Goal: Task Accomplishment & Management: Manage account settings

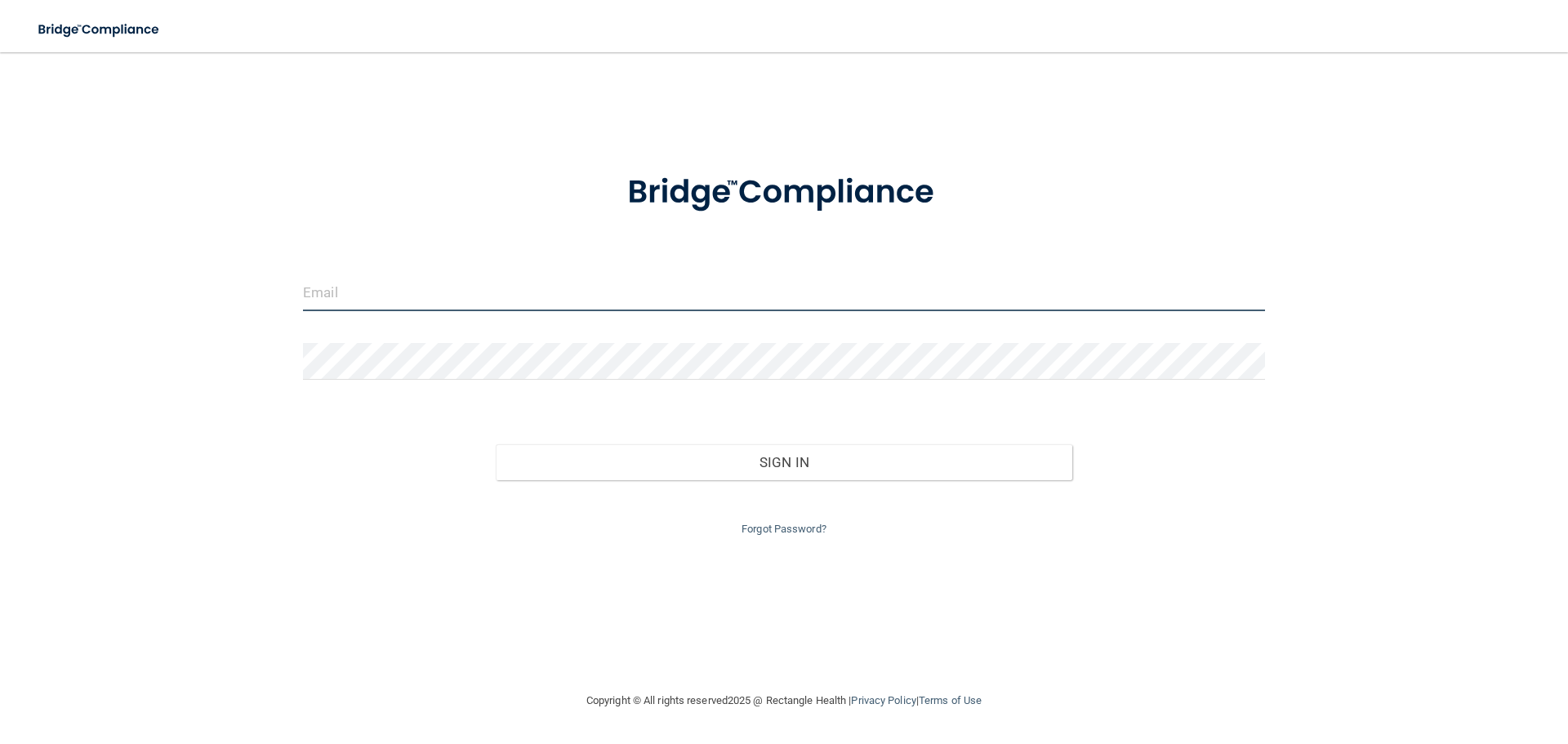
click at [601, 282] on input "email" at bounding box center [784, 293] width 962 height 36
click at [451, 297] on input "email" at bounding box center [784, 293] width 962 height 36
type input "[EMAIL_ADDRESS][DOMAIN_NAME]"
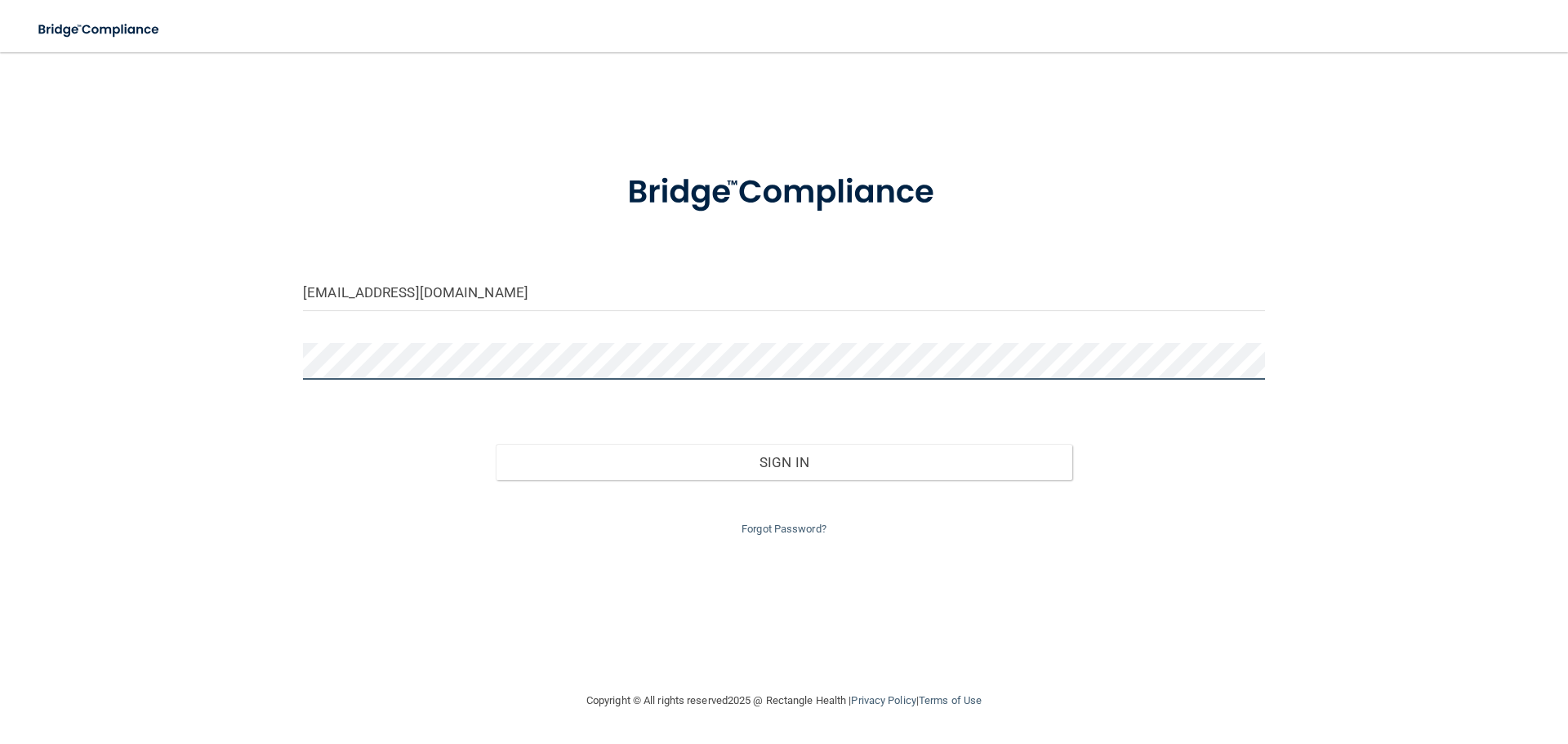
click at [496, 444] on button "Sign In" at bounding box center [784, 462] width 577 height 36
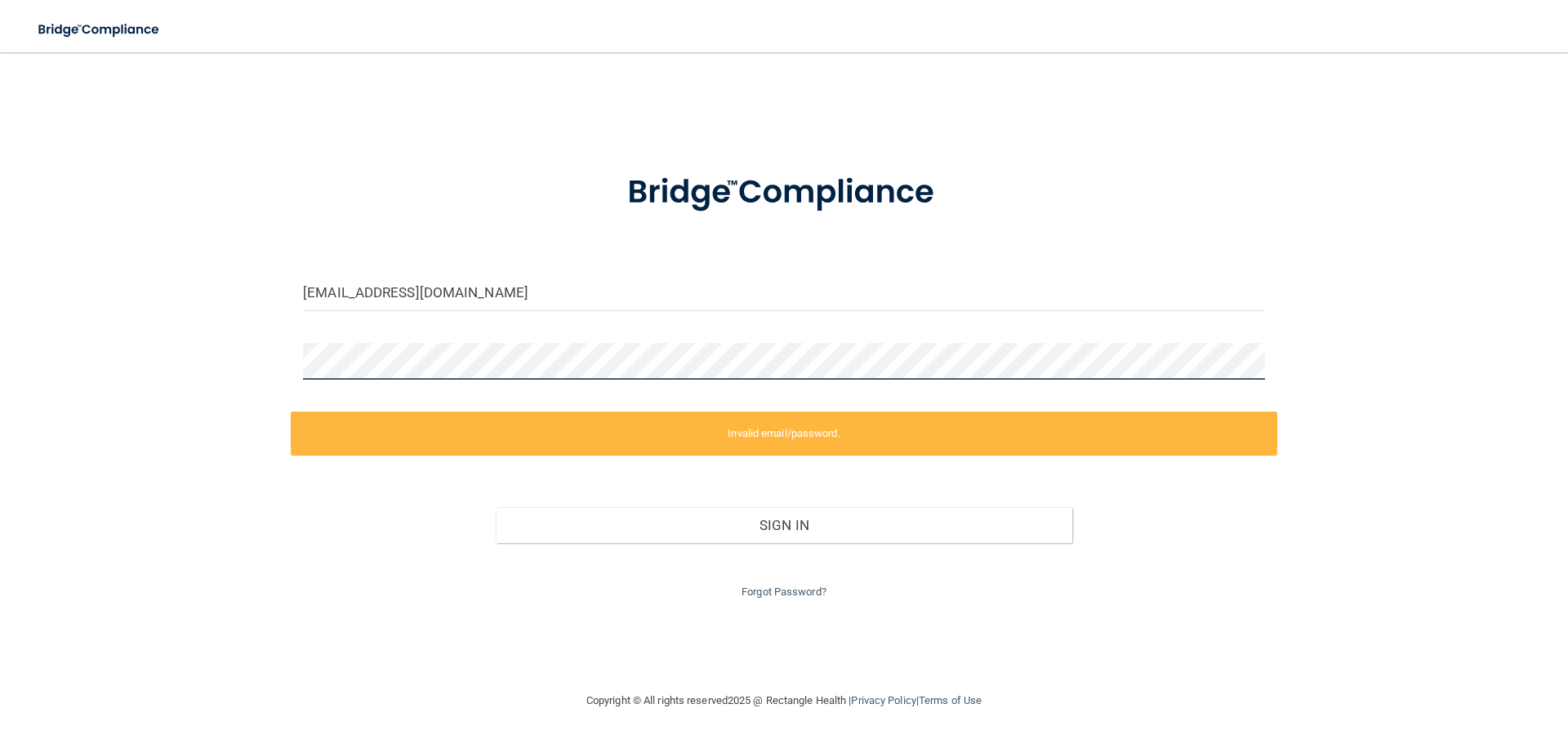
click at [278, 368] on div "[EMAIL_ADDRESS][DOMAIN_NAME] Invalid email/password. You don't have permission …" at bounding box center [784, 372] width 1502 height 606
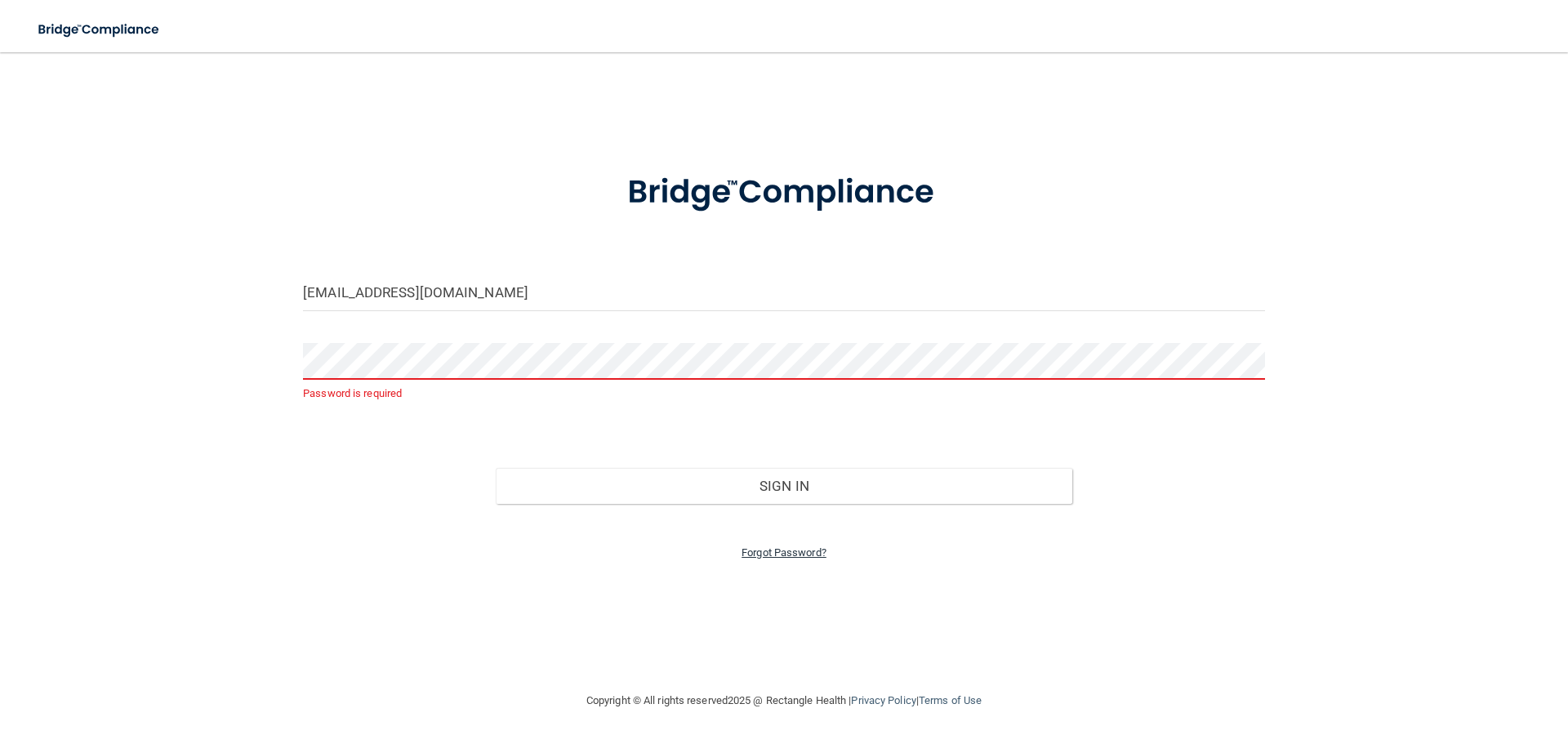
click at [766, 551] on link "Forgot Password?" at bounding box center [784, 552] width 85 height 12
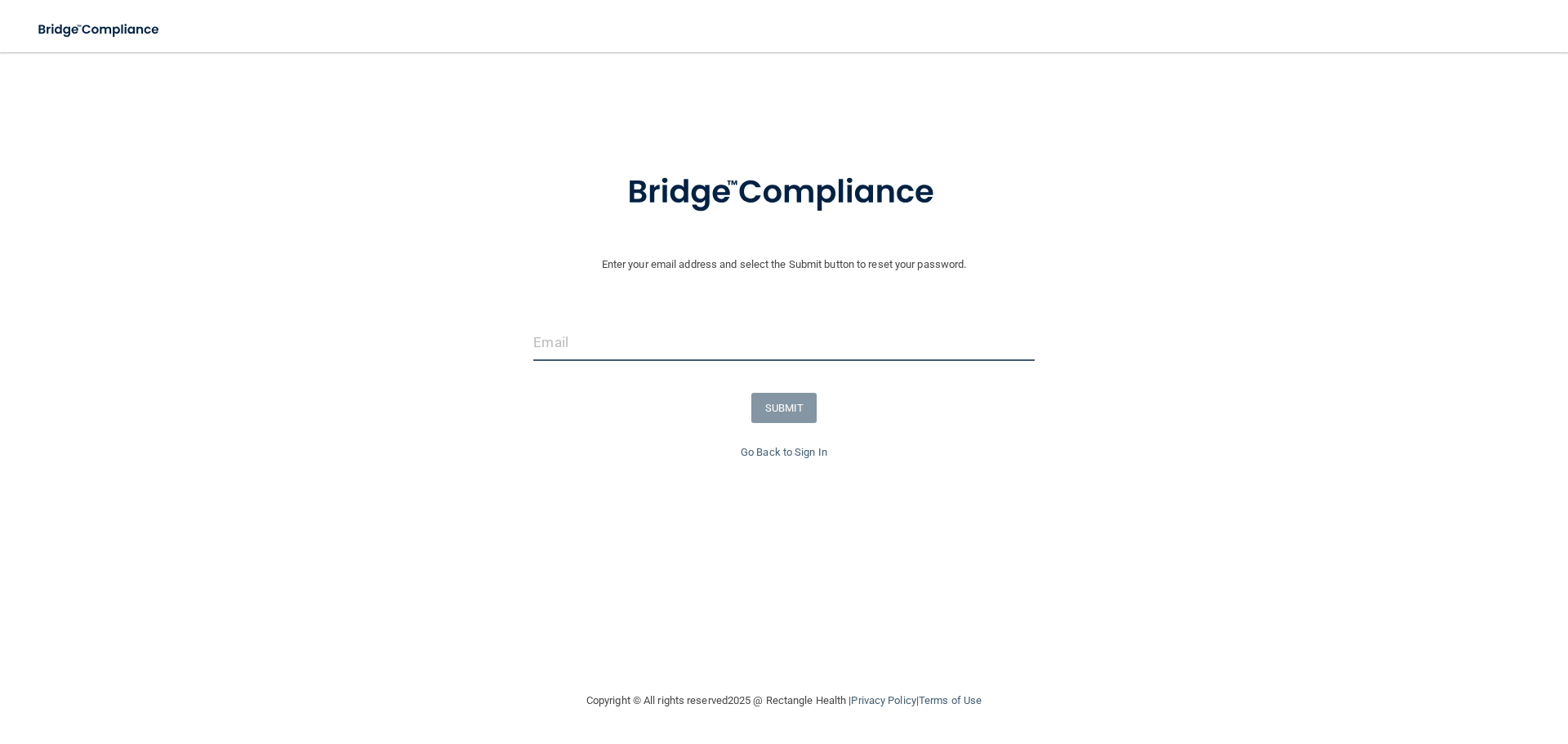
click at [618, 334] on input "email" at bounding box center [784, 342] width 501 height 36
type input "[EMAIL_ADDRESS][DOMAIN_NAME]"
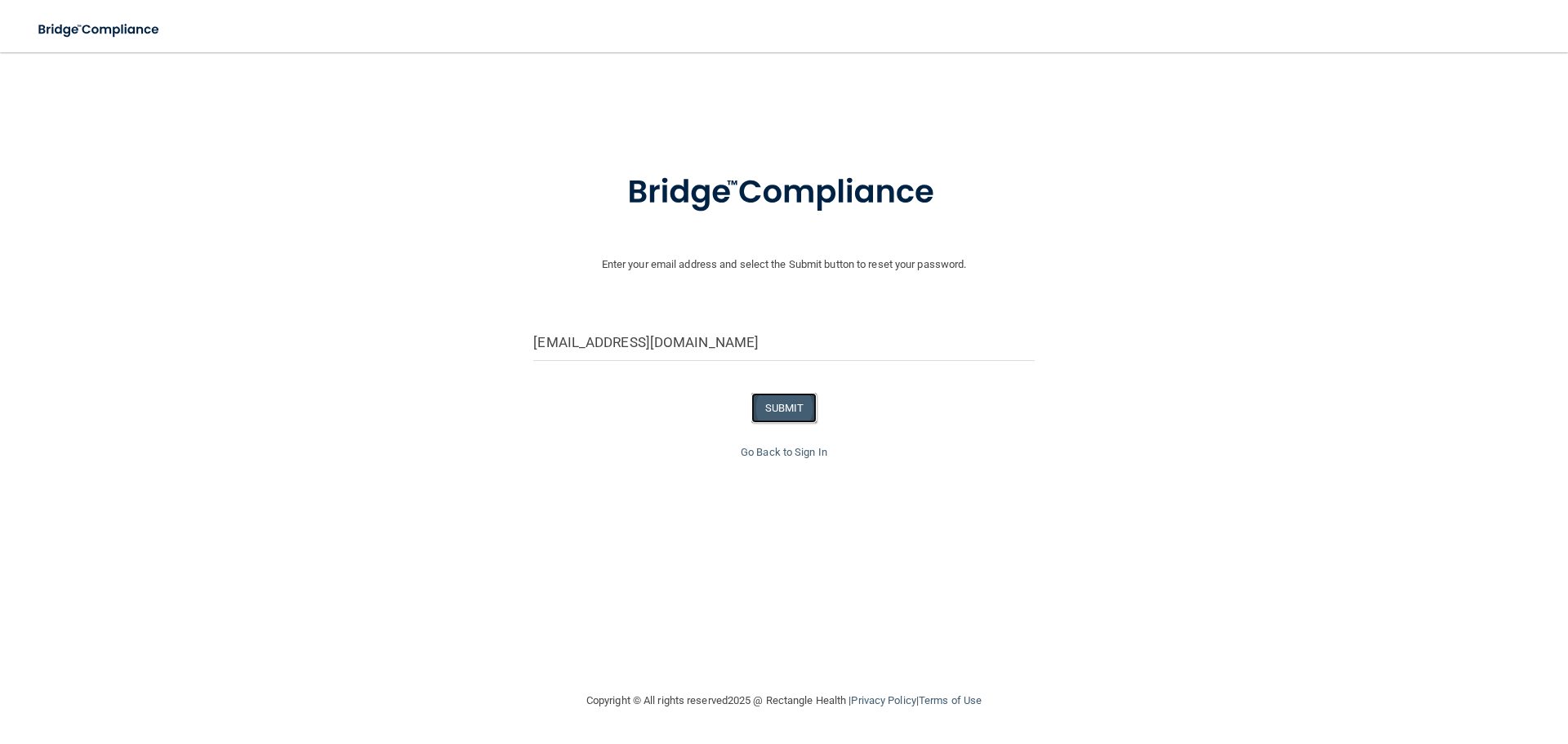
click at [782, 402] on button "SUBMIT" at bounding box center [784, 408] width 66 height 30
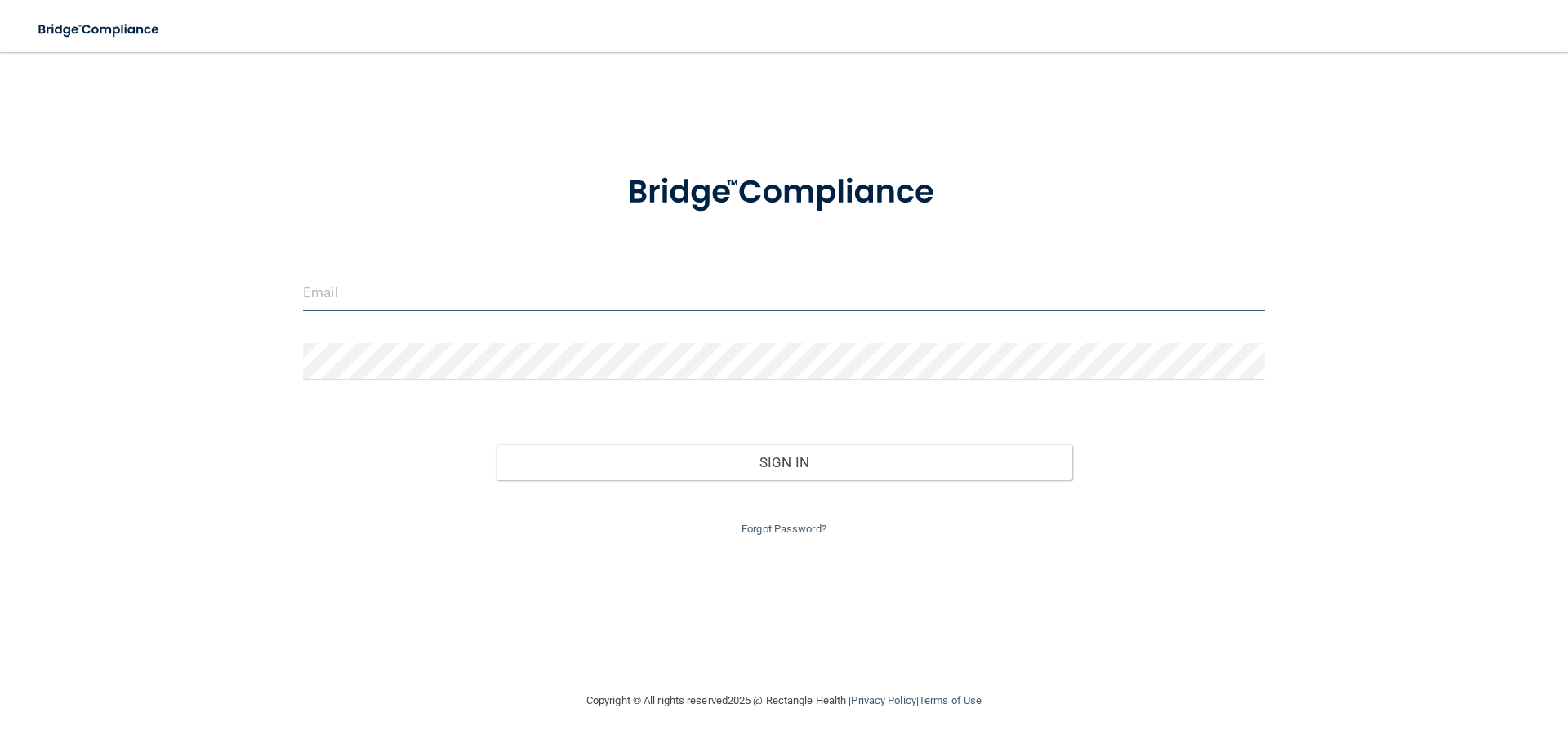
click at [395, 283] on input "email" at bounding box center [784, 293] width 962 height 36
type input "[EMAIL_ADDRESS][DOMAIN_NAME]"
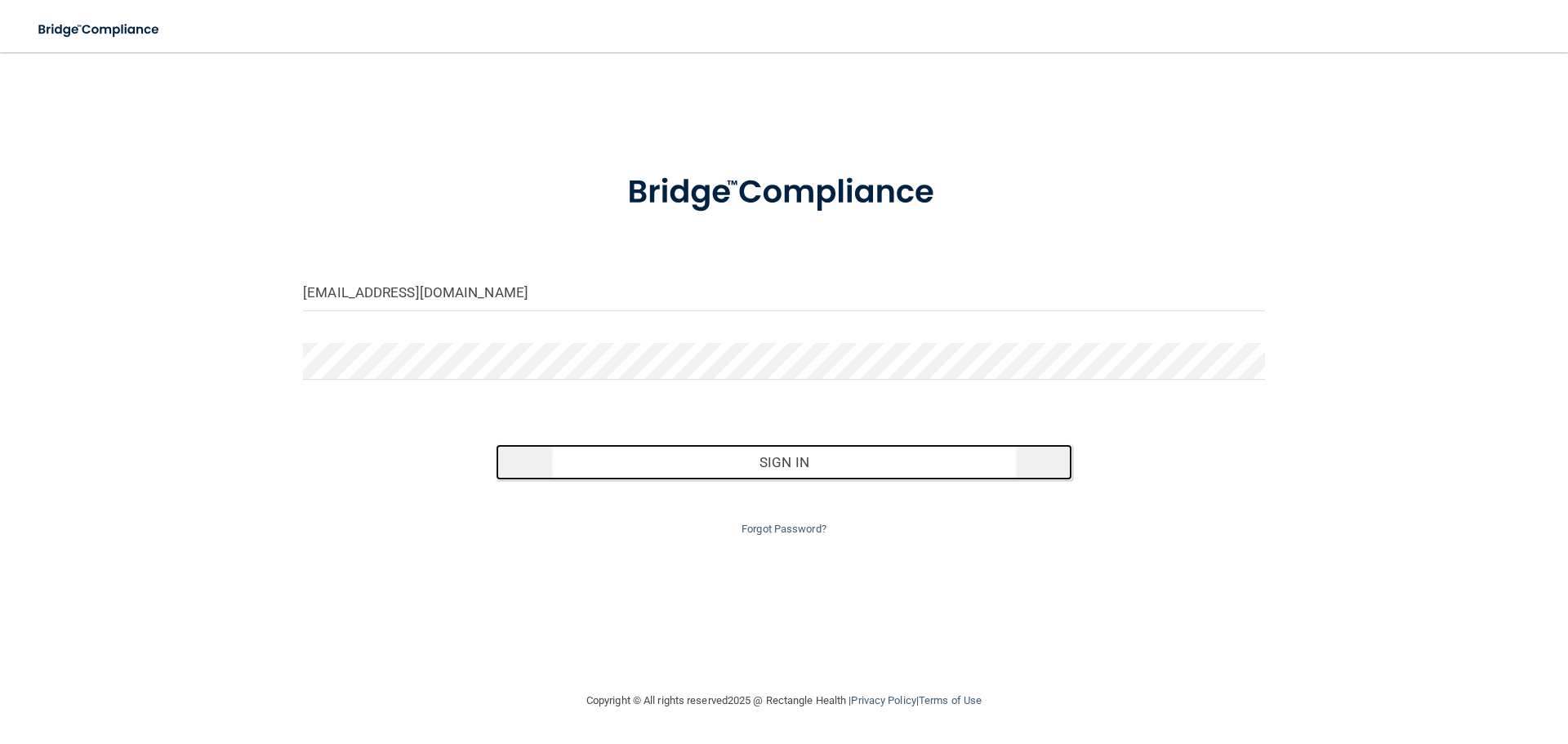
click at [859, 453] on button "Sign In" at bounding box center [784, 462] width 577 height 36
